Goal: Find specific page/section

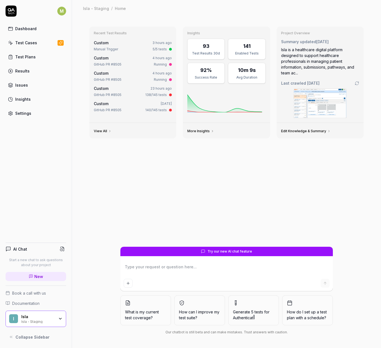
type textarea "*"
click at [128, 48] on div "Manual Trigger 5/5 tests" at bounding box center [133, 49] width 78 height 5
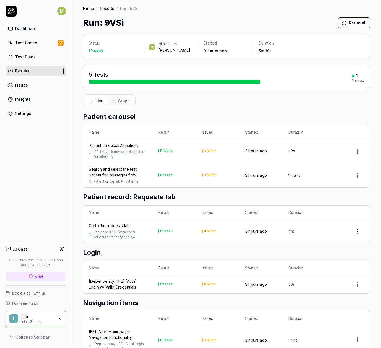
click at [43, 73] on link "Results" at bounding box center [36, 71] width 61 height 11
